Goal: Check status: Check status

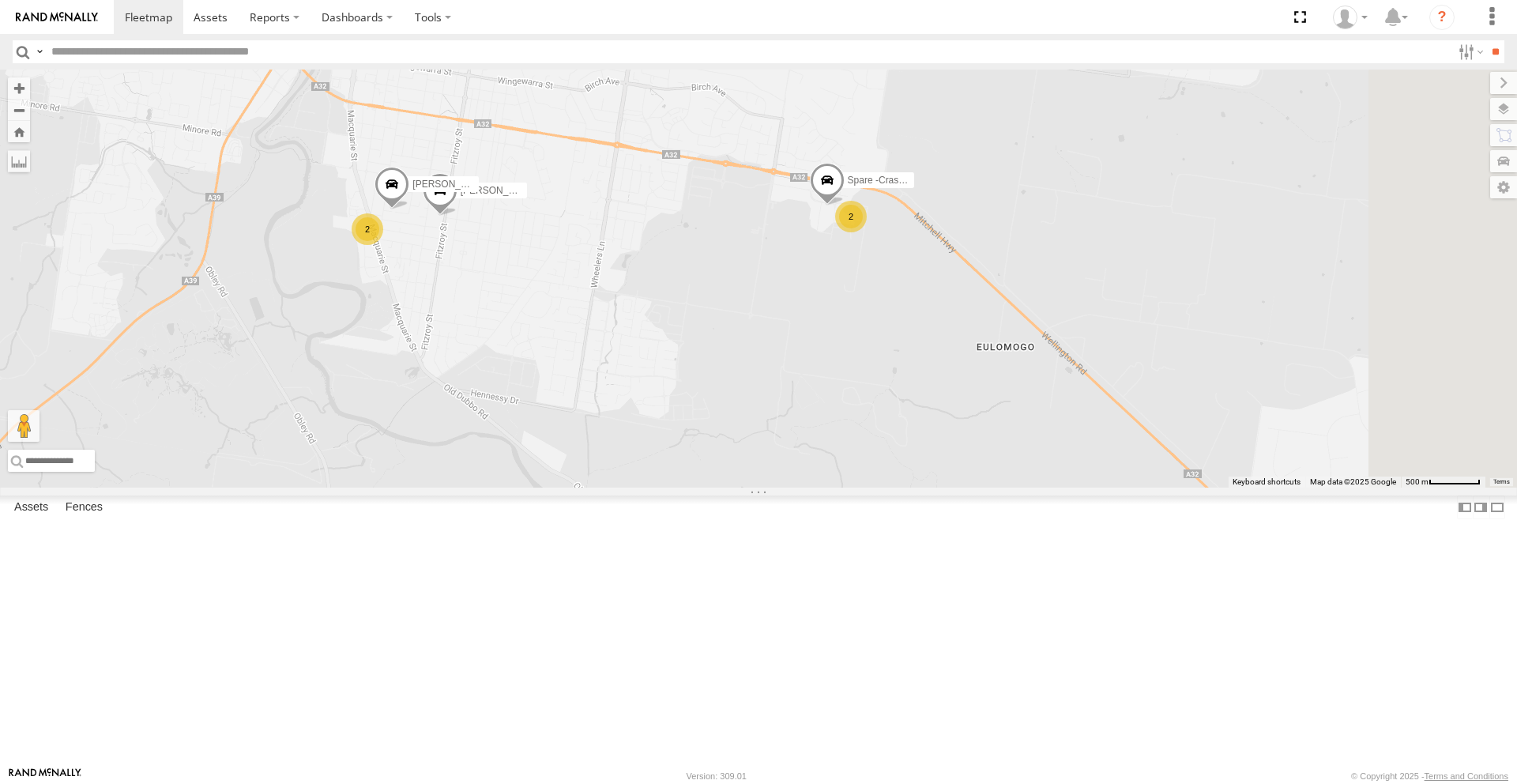
drag, startPoint x: 998, startPoint y: 362, endPoint x: 958, endPoint y: 368, distance: 40.4
click at [949, 371] on div "[PERSON_NAME] - NEW ute [PERSON_NAME] [PERSON_NAME] [PERSON_NAME] [PERSON_NAME]…" at bounding box center [758, 278] width 1517 height 418
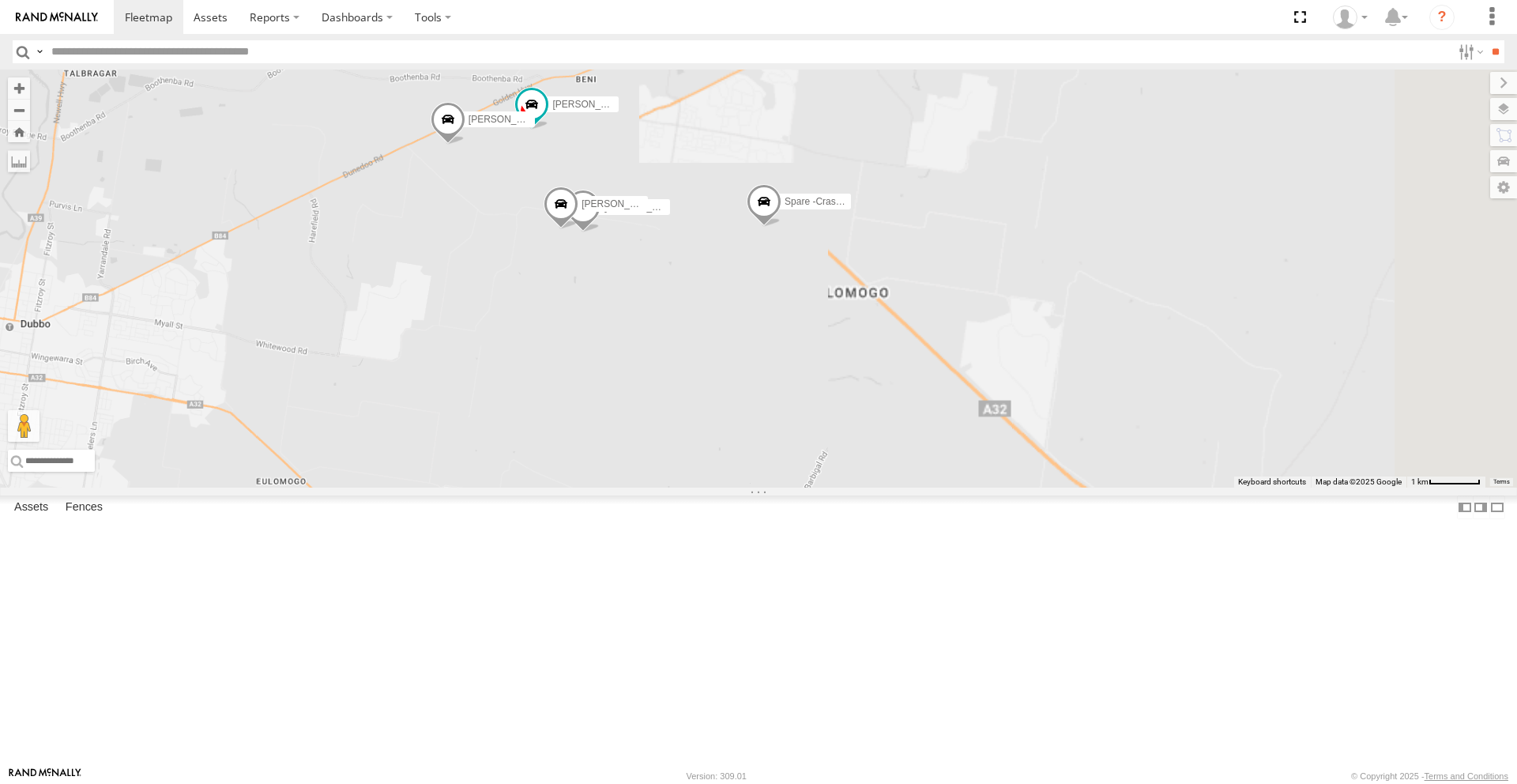
drag, startPoint x: 613, startPoint y: 323, endPoint x: 862, endPoint y: 360, distance: 251.7
click at [862, 360] on div "[PERSON_NAME] - NEW ute [PERSON_NAME] [PERSON_NAME] [PERSON_NAME] [PERSON_NAME]…" at bounding box center [758, 278] width 1517 height 418
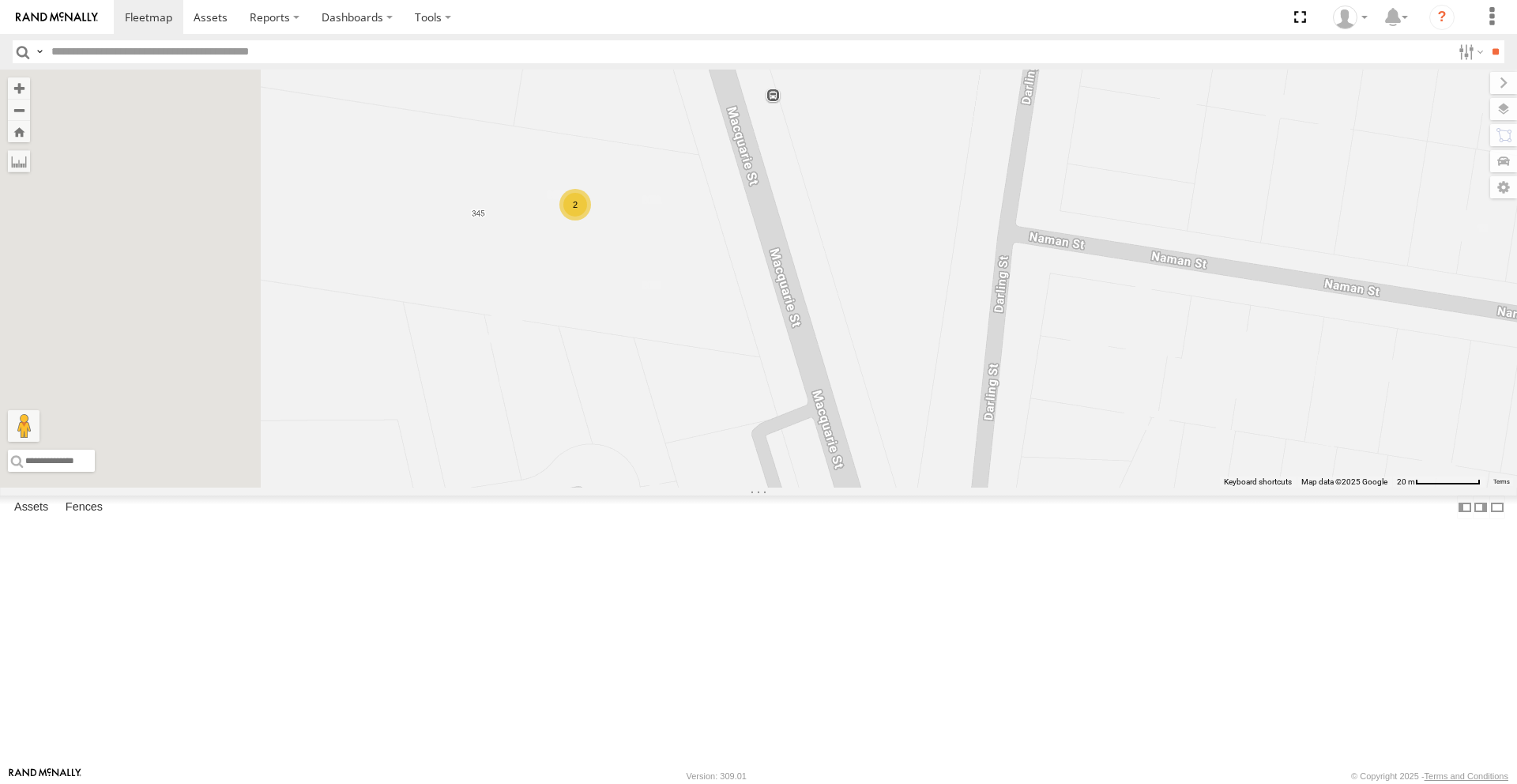
drag, startPoint x: 770, startPoint y: 383, endPoint x: 882, endPoint y: 423, distance: 118.9
click at [884, 424] on div "[PERSON_NAME] - NEW ute [PERSON_NAME] [PERSON_NAME] [PERSON_NAME] [PERSON_NAME]…" at bounding box center [758, 278] width 1517 height 418
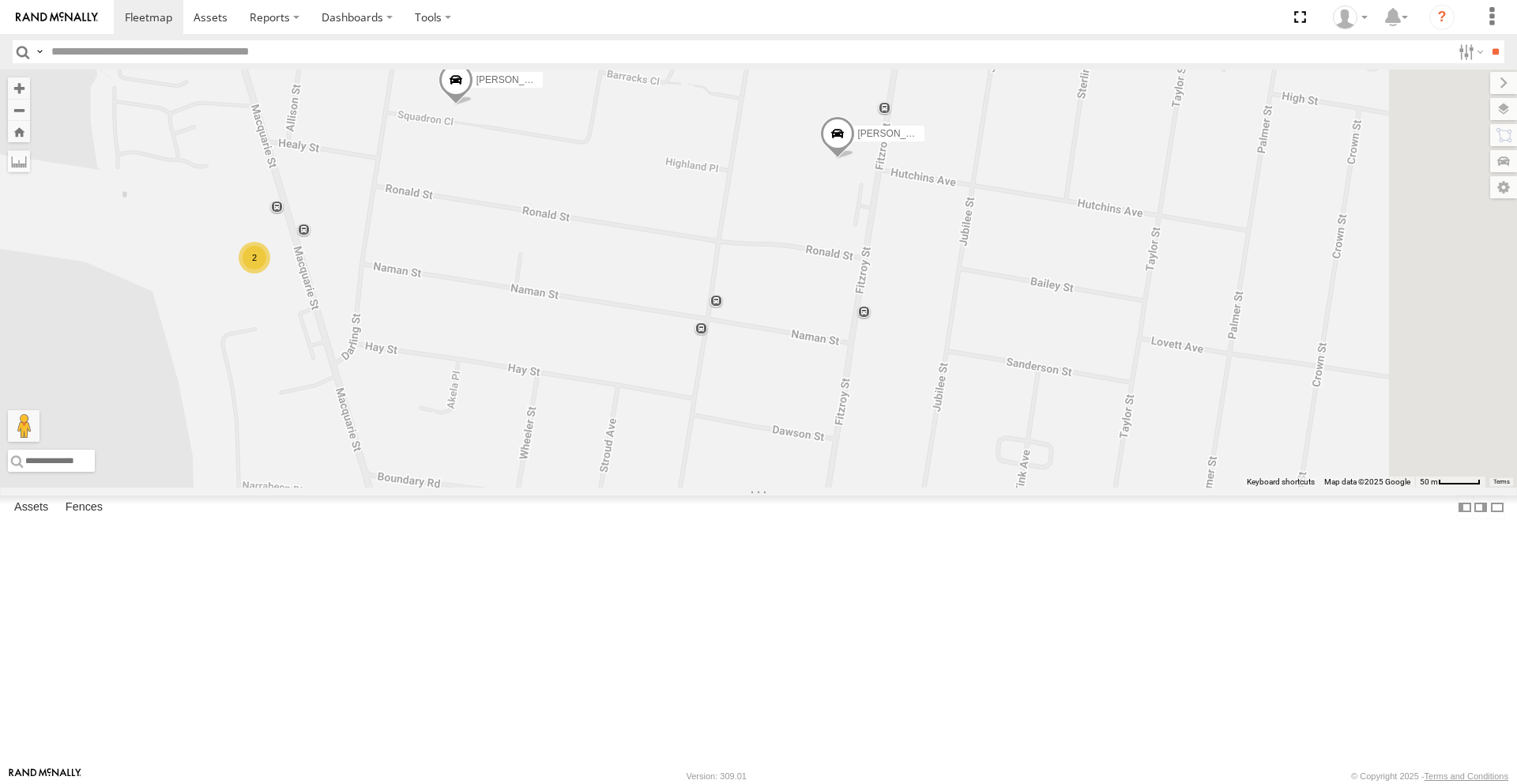
drag, startPoint x: 1135, startPoint y: 426, endPoint x: 729, endPoint y: 417, distance: 406.1
click at [729, 417] on div "[PERSON_NAME] - NEW ute [PERSON_NAME] [PERSON_NAME] [PERSON_NAME] [PERSON_NAME]…" at bounding box center [758, 278] width 1517 height 418
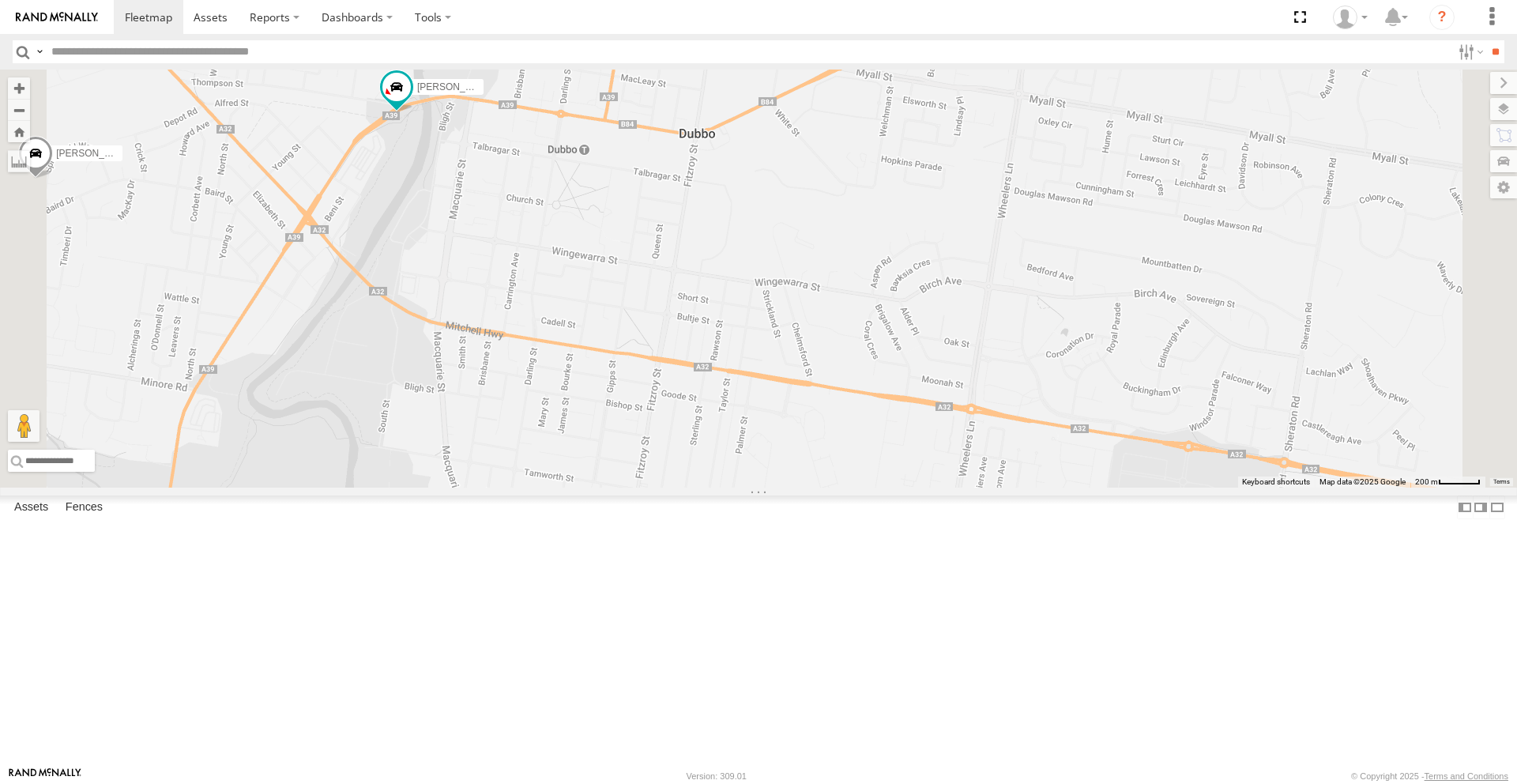
drag, startPoint x: 1013, startPoint y: 453, endPoint x: 946, endPoint y: 217, distance: 245.3
click at [946, 217] on div "Darcy Furnell - NEW ute Tom Brisbane Matt Harding Kyle Griffey Sam Ward Dean Mc…" at bounding box center [758, 278] width 1517 height 418
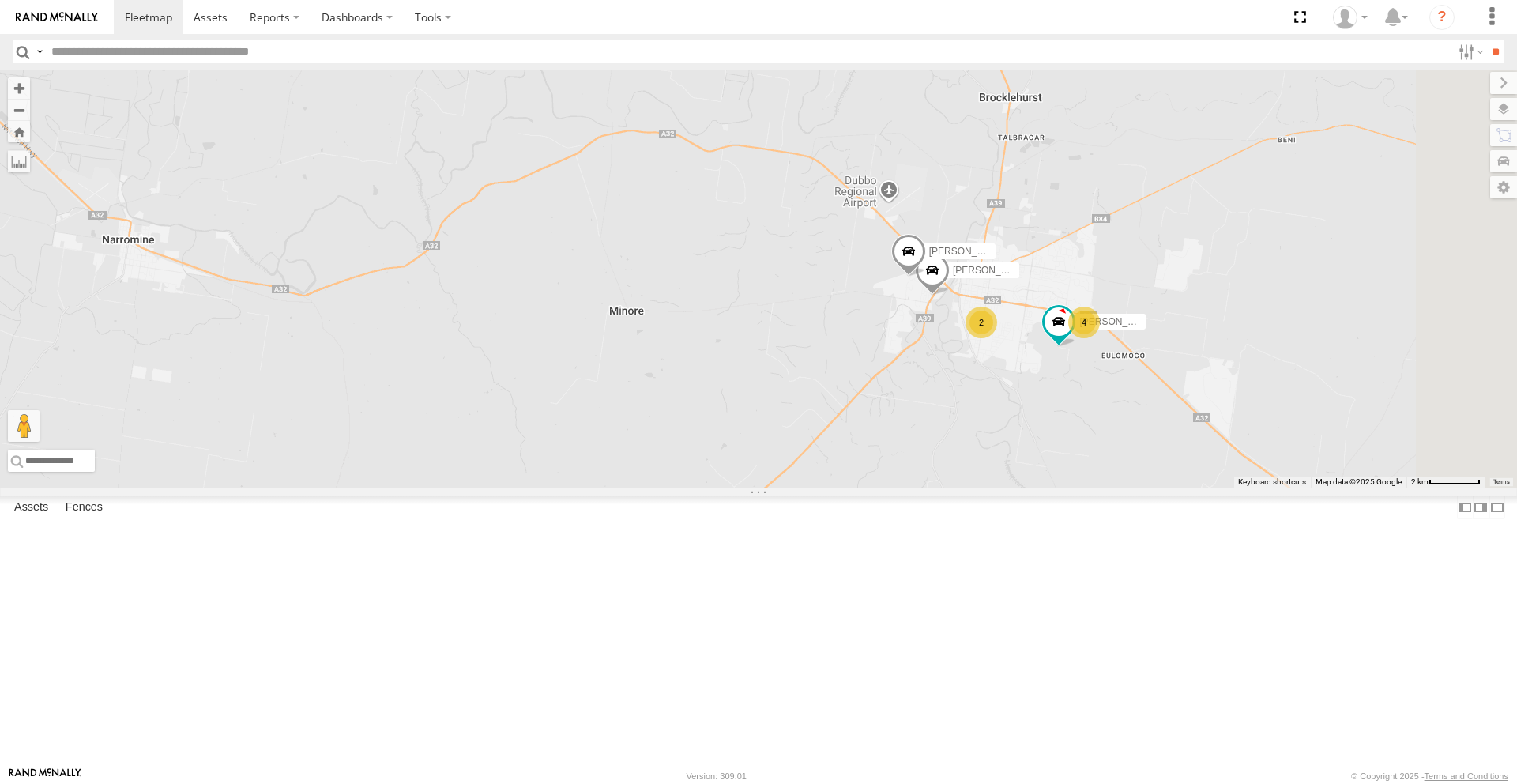
drag, startPoint x: 1210, startPoint y: 430, endPoint x: 1173, endPoint y: 426, distance: 37.2
click at [1173, 426] on div "Darcy Furnell - NEW ute Tom Brisbane Matt Harding Kyle Griffey Sam Ward Dean Mc…" at bounding box center [758, 278] width 1517 height 418
